Goal: Information Seeking & Learning: Check status

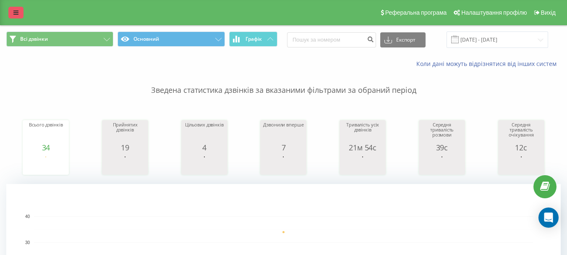
click at [13, 12] on link at bounding box center [15, 13] width 15 height 12
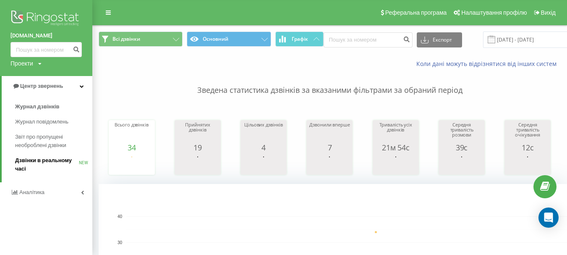
click at [34, 161] on span "Дзвінки в реальному часі" at bounding box center [47, 164] width 64 height 17
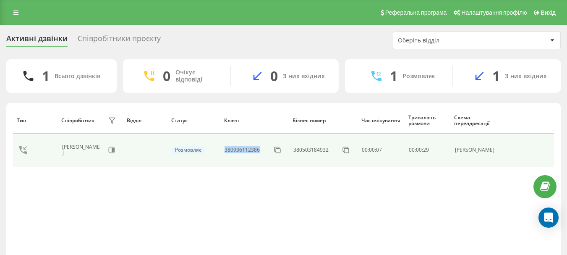
drag, startPoint x: 263, startPoint y: 149, endPoint x: 227, endPoint y: 151, distance: 35.8
click at [227, 151] on div "380936112386" at bounding box center [254, 149] width 59 height 13
copy div "380936112386"
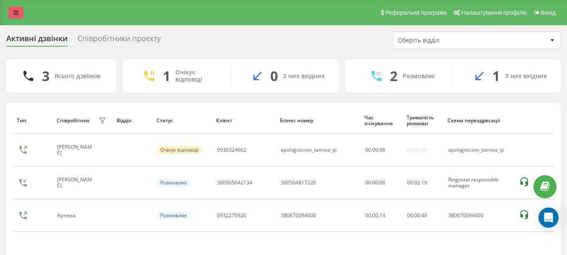
click at [16, 14] on icon at bounding box center [15, 13] width 5 height 6
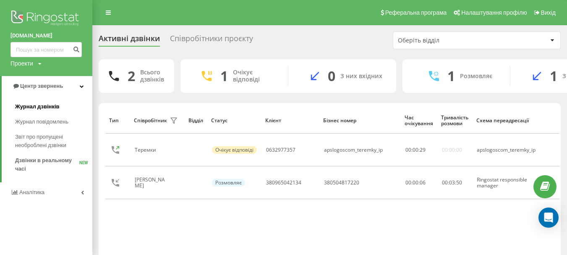
click at [34, 104] on span "Журнал дзвінків" at bounding box center [37, 106] width 45 height 8
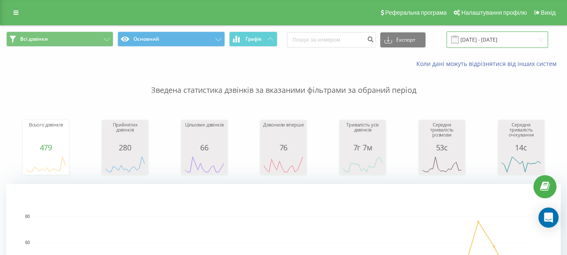
click at [524, 43] on input "[DATE] - [DATE]" at bounding box center [498, 39] width 102 height 16
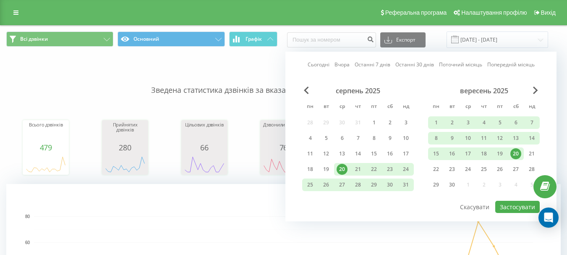
click at [515, 154] on div "20" at bounding box center [516, 153] width 11 height 11
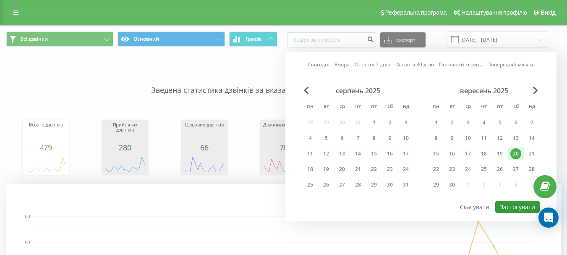
click at [523, 205] on button "Застосувати" at bounding box center [518, 207] width 45 height 12
type input "[DATE] - [DATE]"
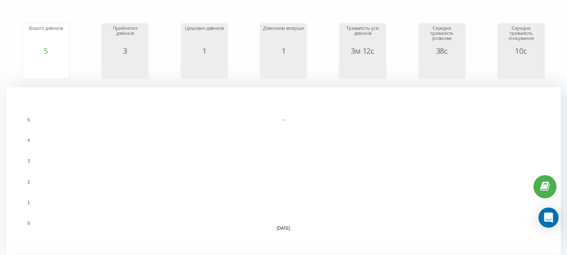
scroll to position [66, 0]
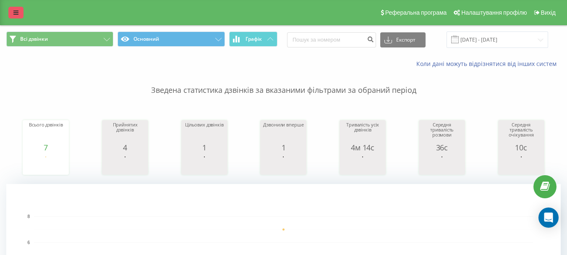
click at [15, 15] on icon at bounding box center [15, 13] width 5 height 6
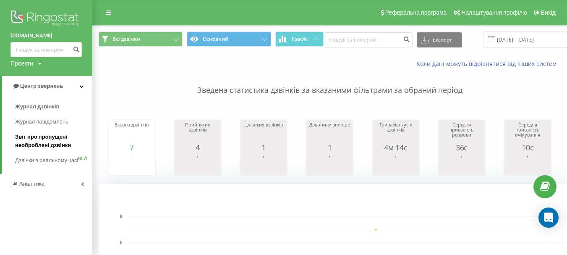
click at [50, 146] on span "Звіт про пропущені необроблені дзвінки" at bounding box center [51, 141] width 73 height 17
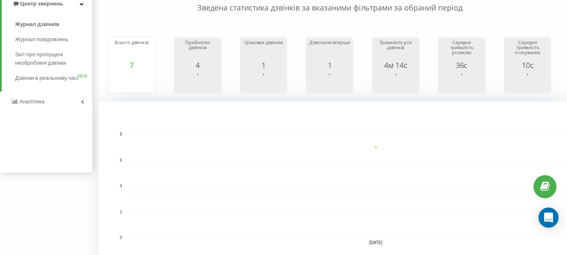
scroll to position [84, 0]
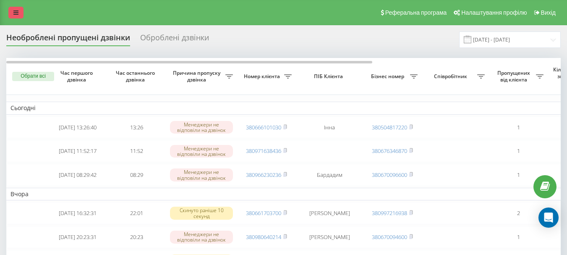
click at [10, 13] on link at bounding box center [15, 13] width 15 height 12
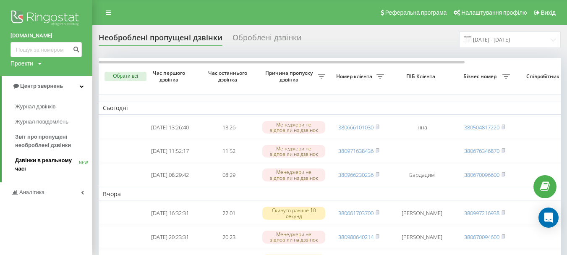
click at [39, 164] on span "Дзвінки в реальному часі" at bounding box center [47, 164] width 64 height 17
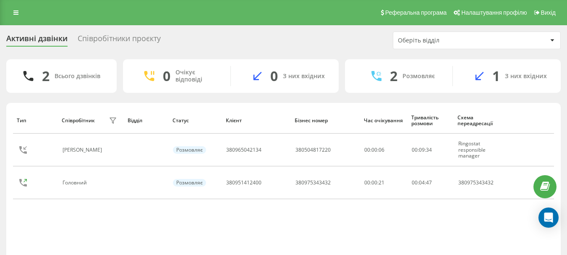
click at [15, 21] on div "Реферальна програма Налаштування профілю Вихід" at bounding box center [283, 12] width 567 height 25
click at [10, 13] on link at bounding box center [15, 13] width 15 height 12
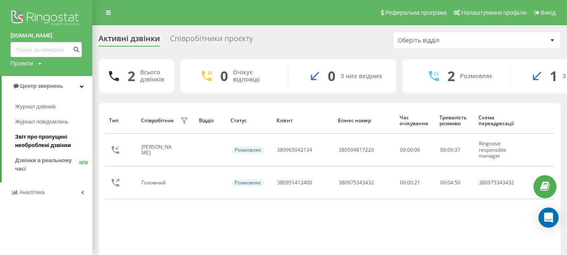
click at [34, 147] on span "Звіт про пропущені необроблені дзвінки" at bounding box center [51, 141] width 73 height 17
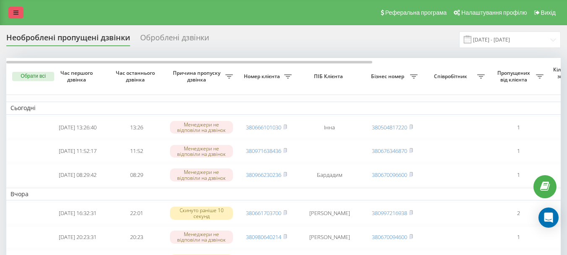
drag, startPoint x: 16, startPoint y: 16, endPoint x: 26, endPoint y: 35, distance: 22.0
click at [15, 16] on link at bounding box center [15, 13] width 15 height 12
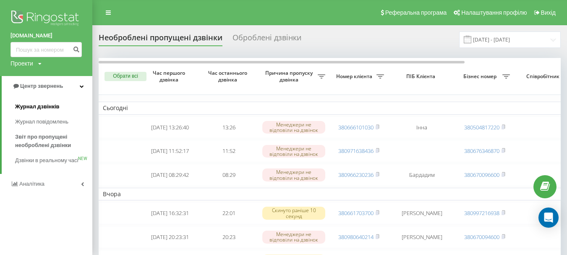
click at [53, 108] on span "Журнал дзвінків" at bounding box center [37, 106] width 45 height 8
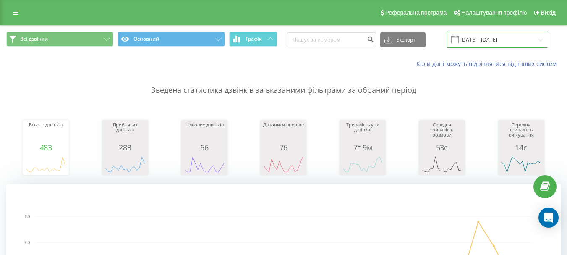
click at [483, 39] on input "[DATE] - [DATE]" at bounding box center [498, 39] width 102 height 16
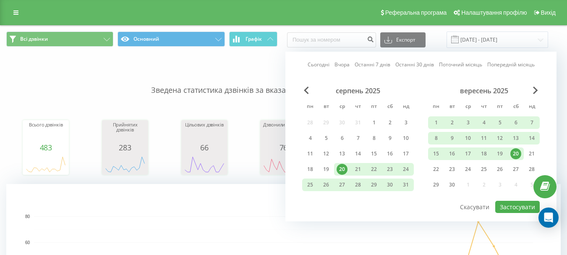
click at [517, 153] on div "20" at bounding box center [516, 153] width 11 height 11
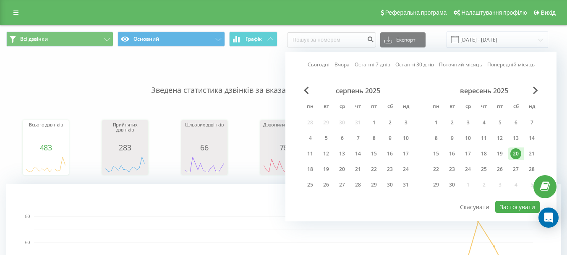
click at [514, 156] on div "20" at bounding box center [516, 153] width 11 height 11
click at [519, 210] on button "Застосувати" at bounding box center [518, 207] width 45 height 12
type input "[DATE] - [DATE]"
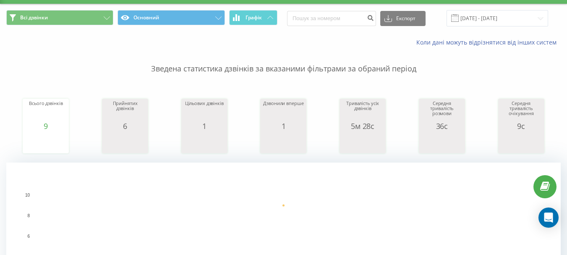
scroll to position [42, 0]
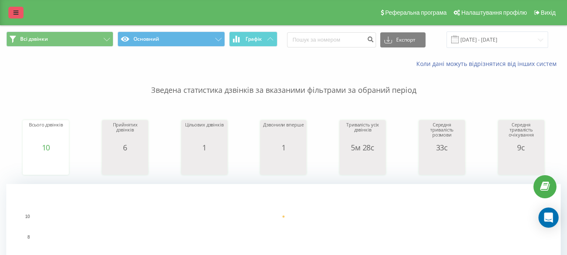
click at [18, 12] on icon at bounding box center [15, 13] width 5 height 6
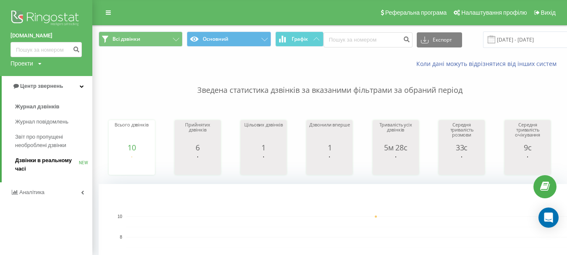
click at [44, 161] on span "Дзвінки в реальному часі" at bounding box center [47, 164] width 64 height 17
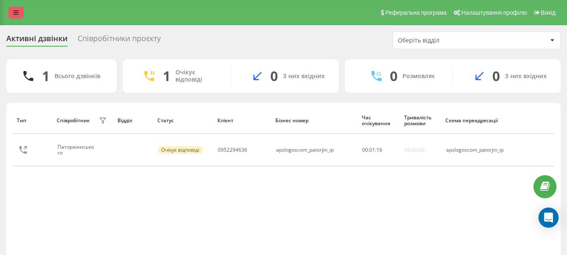
click at [22, 12] on link at bounding box center [15, 13] width 15 height 12
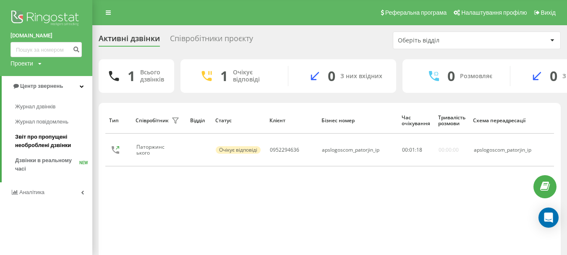
click at [56, 144] on span "Звіт про пропущені необроблені дзвінки" at bounding box center [51, 141] width 73 height 17
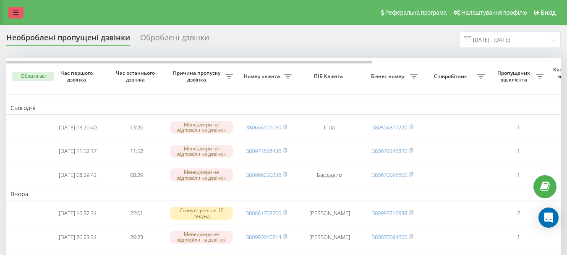
click at [12, 8] on link at bounding box center [15, 13] width 15 height 12
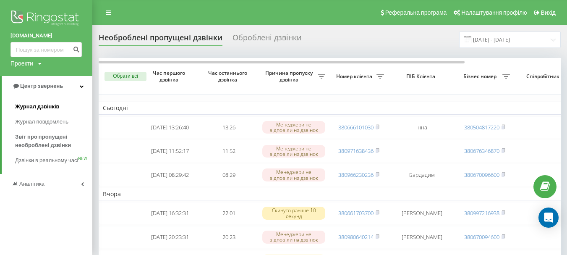
click at [58, 109] on span "Журнал дзвінків" at bounding box center [37, 106] width 45 height 8
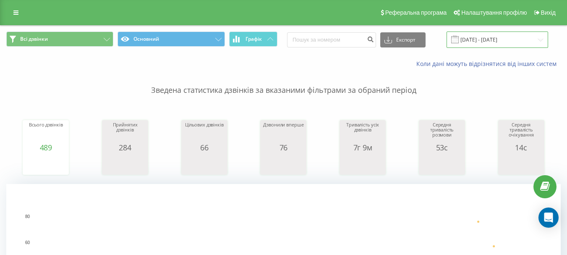
click at [489, 39] on input "[DATE] - [DATE]" at bounding box center [498, 39] width 102 height 16
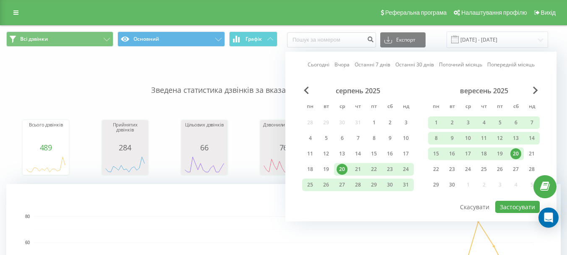
click at [518, 155] on div "20" at bounding box center [516, 153] width 11 height 11
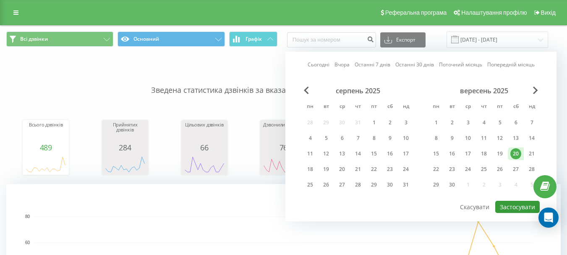
click at [513, 204] on button "Застосувати" at bounding box center [518, 207] width 45 height 12
type input "[DATE] - [DATE]"
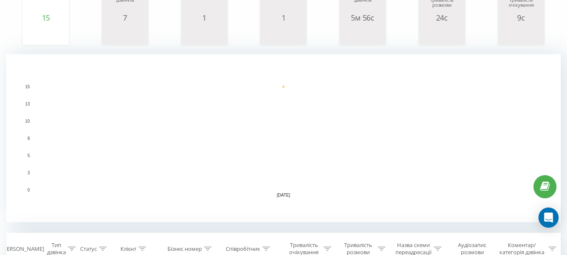
scroll to position [126, 0]
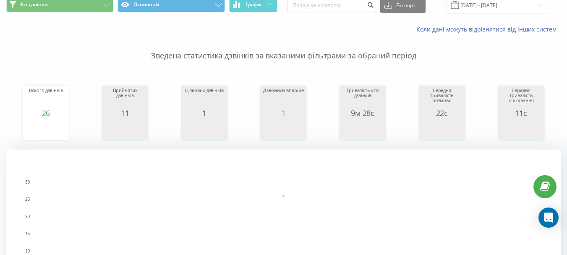
scroll to position [34, 0]
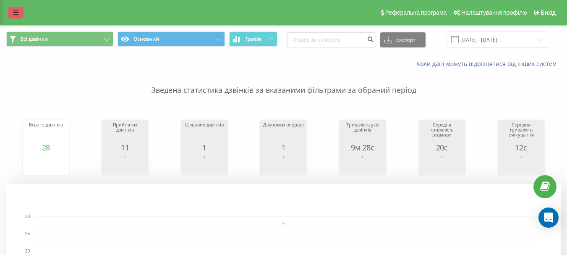
click at [15, 12] on icon at bounding box center [15, 13] width 5 height 6
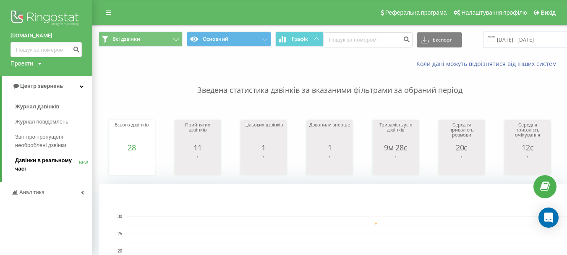
click at [47, 158] on span "Дзвінки в реальному часі" at bounding box center [47, 164] width 64 height 17
click at [27, 161] on span "Дзвінки в реальному часі" at bounding box center [47, 164] width 64 height 17
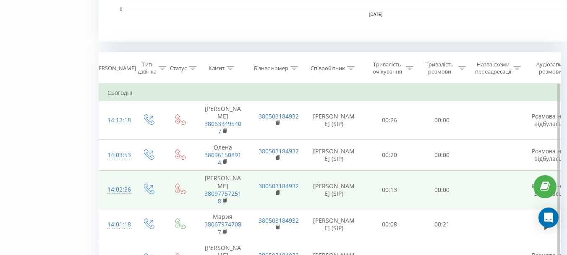
scroll to position [336, 0]
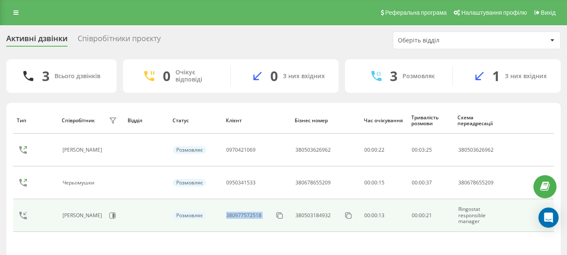
drag, startPoint x: 268, startPoint y: 216, endPoint x: 228, endPoint y: 214, distance: 39.9
click at [228, 214] on div "380977572518" at bounding box center [256, 215] width 60 height 13
copy div "380977572518"
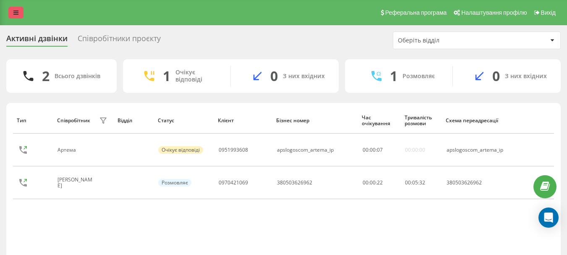
click at [14, 12] on icon at bounding box center [15, 13] width 5 height 6
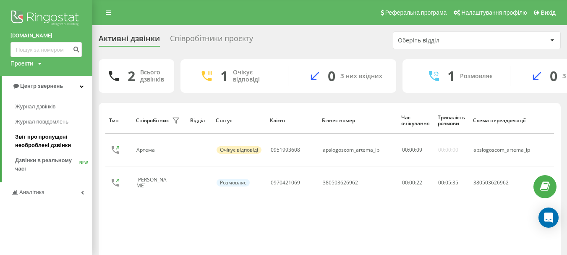
click at [41, 136] on span "Звіт про пропущені необроблені дзвінки" at bounding box center [51, 141] width 73 height 17
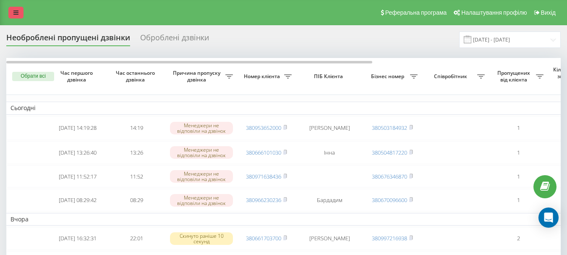
click at [19, 13] on link at bounding box center [15, 13] width 15 height 12
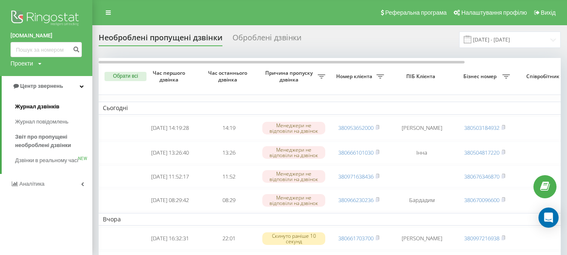
drag, startPoint x: 52, startPoint y: 107, endPoint x: 67, endPoint y: 107, distance: 14.3
click at [54, 107] on span "Журнал дзвінків" at bounding box center [37, 106] width 45 height 8
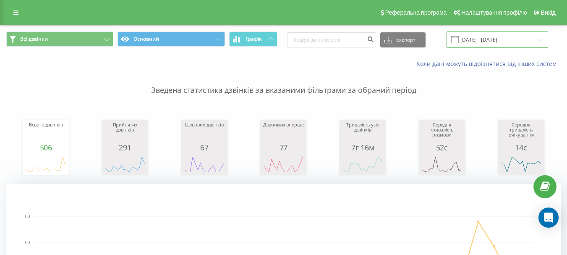
click at [488, 40] on input "[DATE] - [DATE]" at bounding box center [498, 39] width 102 height 16
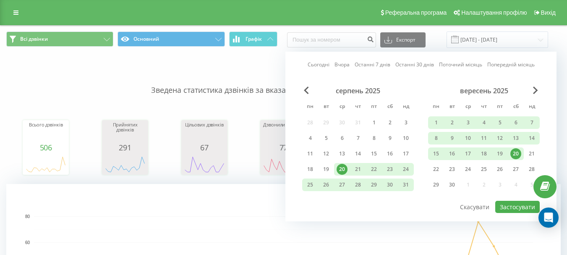
click at [514, 155] on div "20" at bounding box center [516, 153] width 11 height 11
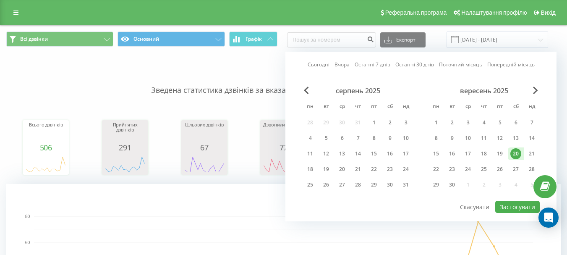
click at [514, 155] on div "20" at bounding box center [516, 153] width 11 height 11
click at [514, 207] on button "Застосувати" at bounding box center [518, 207] width 45 height 12
type input "[DATE] - [DATE]"
